Goal: Find specific page/section: Find specific page/section

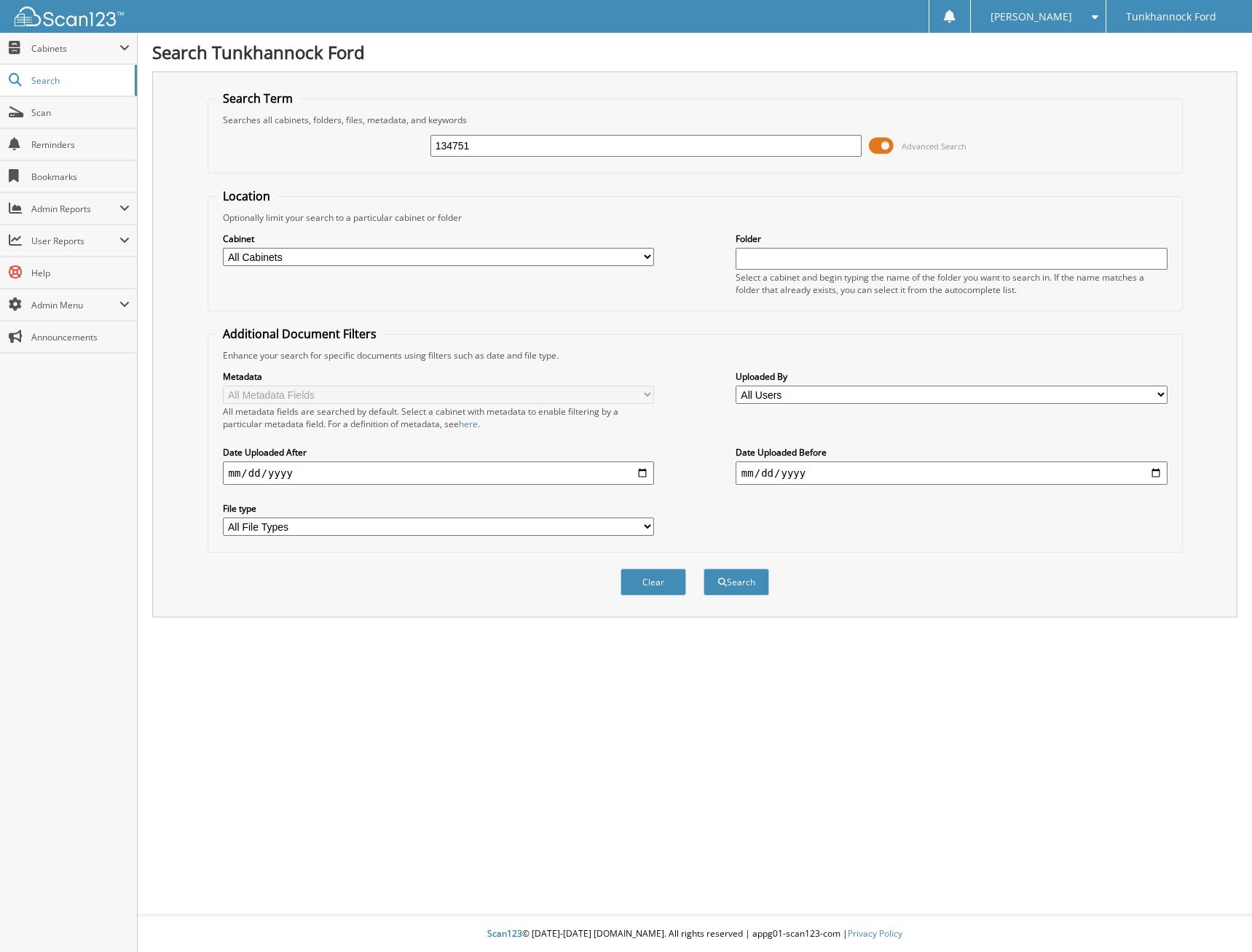
type input "134751"
click at [704, 568] on button "Search" at bounding box center [736, 581] width 66 height 27
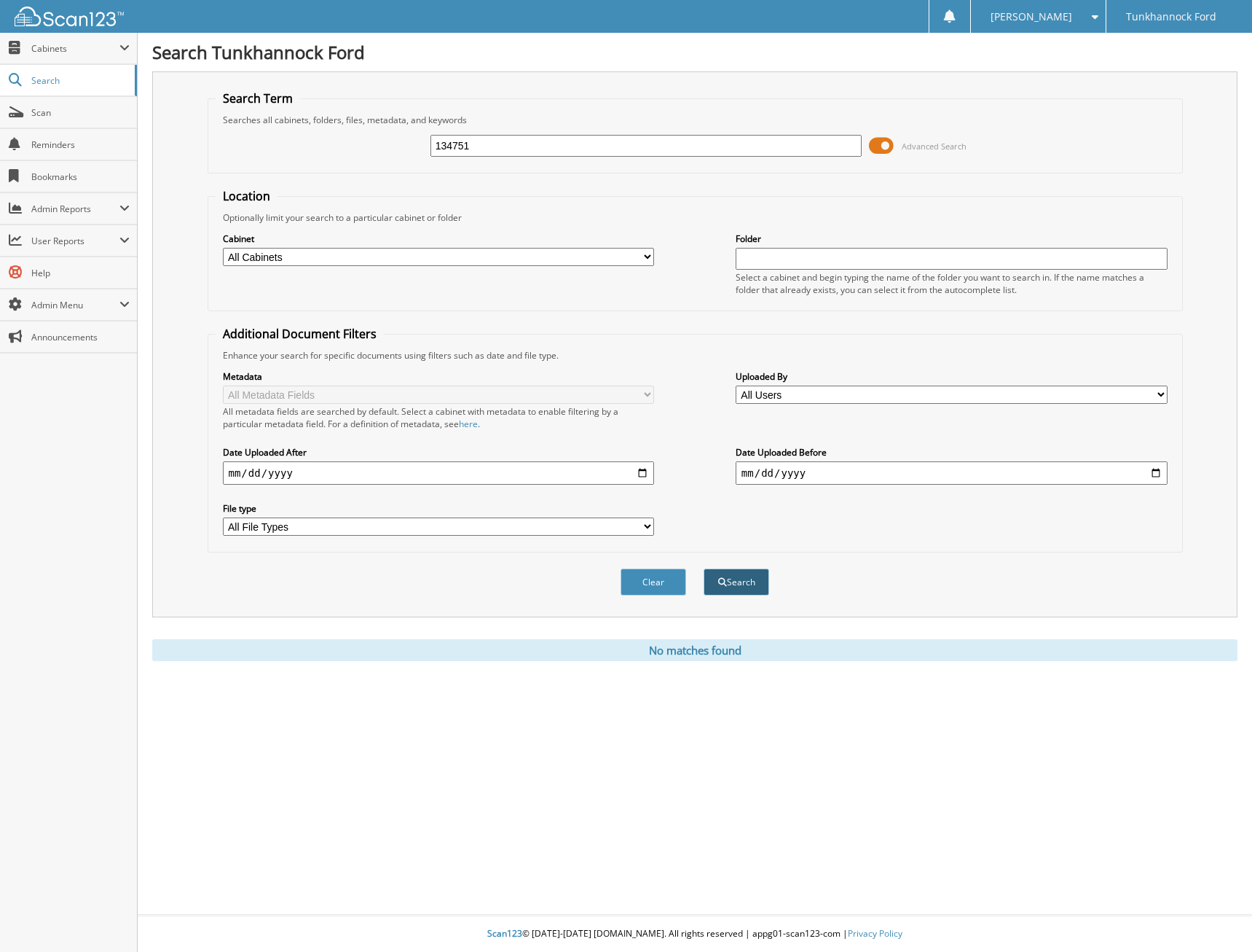
click at [736, 585] on button "Search" at bounding box center [736, 581] width 66 height 27
click at [644, 255] on select "All Cabinets ACCOUNTS PAYABLE ACCOUNTS RECEIVABLE CAR DEALS HR PARTS POMPEY REW…" at bounding box center [439, 257] width 432 height 18
select select "35547"
click at [223, 247] on select "All Cabinets ACCOUNTS PAYABLE ACCOUNTS RECEIVABLE CAR DEALS HR PARTS POMPEY REW…" at bounding box center [439, 257] width 432 height 18
click at [745, 579] on button "Search" at bounding box center [736, 581] width 66 height 27
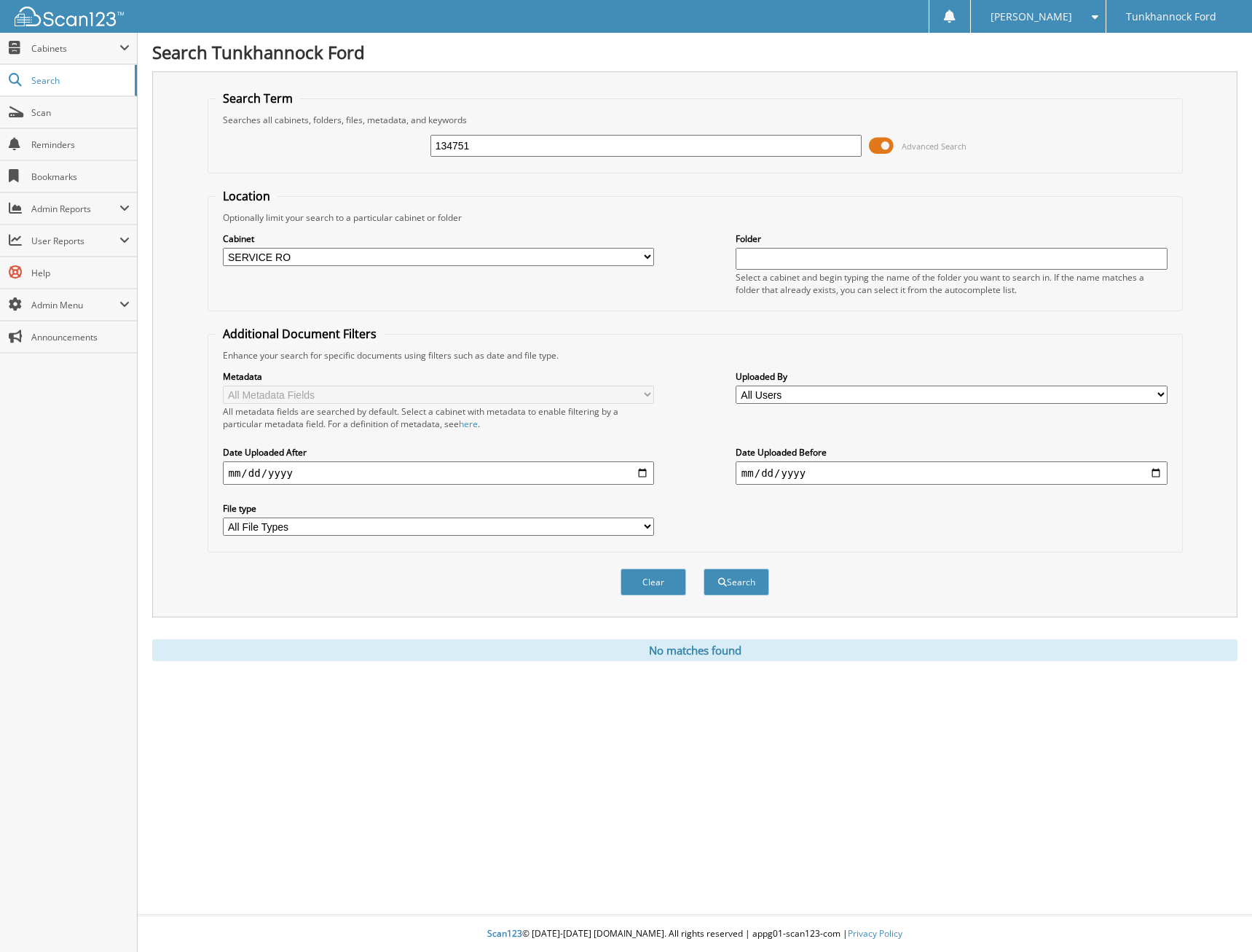
drag, startPoint x: 458, startPoint y: 142, endPoint x: 486, endPoint y: 148, distance: 28.6
click at [486, 148] on input "134751" at bounding box center [646, 146] width 432 height 22
type input "134571"
click at [704, 568] on button "Search" at bounding box center [736, 581] width 66 height 27
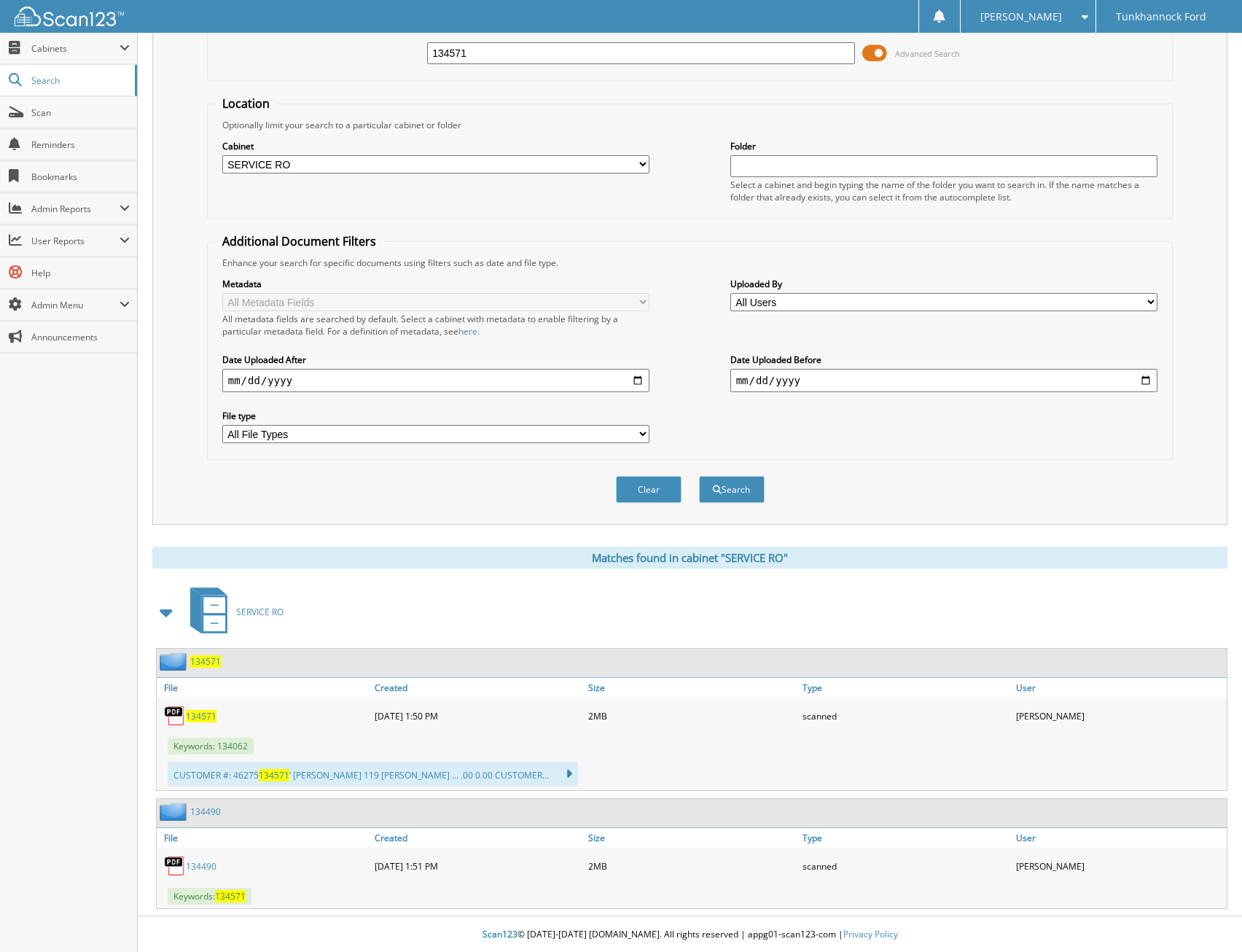
scroll to position [94, 0]
click at [202, 716] on span "134571" at bounding box center [200, 715] width 30 height 12
